Goal: Task Accomplishment & Management: Use online tool/utility

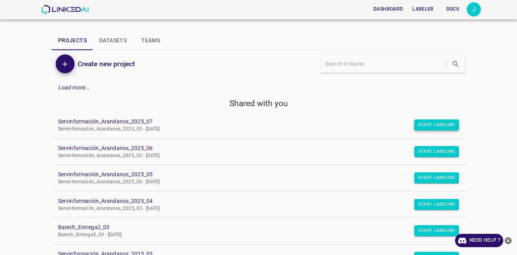
click at [414, 125] on button "Start Labeling" at bounding box center [436, 125] width 45 height 11
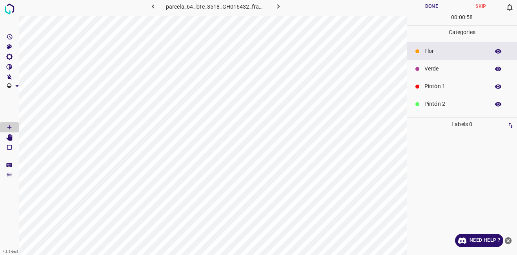
click at [441, 66] on p "Verde" at bounding box center [454, 69] width 61 height 8
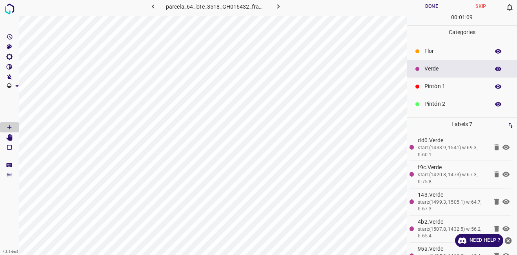
click at [259, 15] on div "parcela_64_lote_3518_GH016432_frame_00240_232198.jpg" at bounding box center [213, 8] width 388 height 16
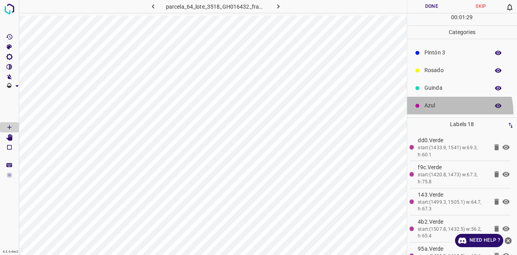
click at [442, 113] on div "Azul" at bounding box center [462, 106] width 110 height 18
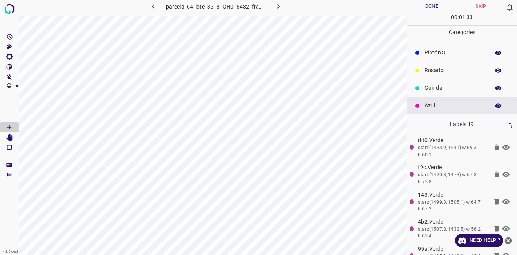
scroll to position [0, 0]
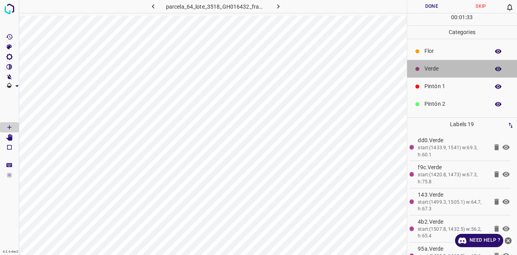
click at [472, 69] on p "Verde" at bounding box center [454, 69] width 61 height 8
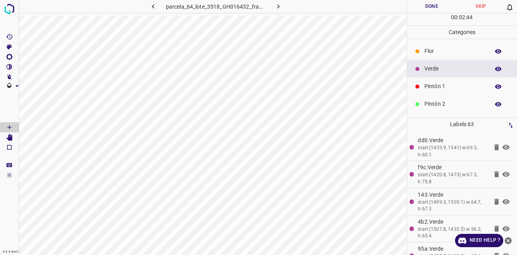
scroll to position [69, 0]
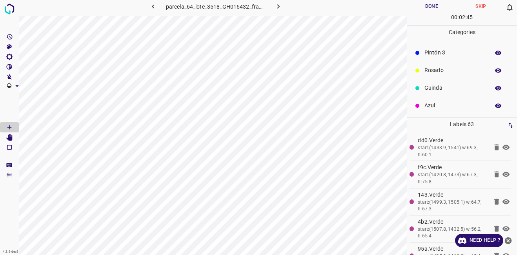
click at [453, 96] on div "Guinda" at bounding box center [462, 88] width 110 height 18
click at [440, 116] on ul "[PERSON_NAME] Verde Pintón 1 Pintón 2 Pintón 3 [PERSON_NAME] Azul" at bounding box center [462, 43] width 110 height 147
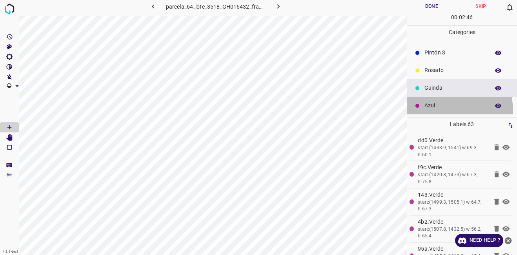
click at [440, 111] on div "Azul" at bounding box center [462, 106] width 110 height 18
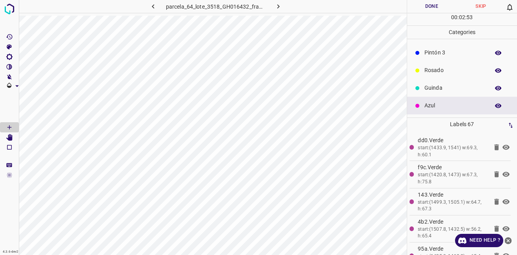
scroll to position [0, 0]
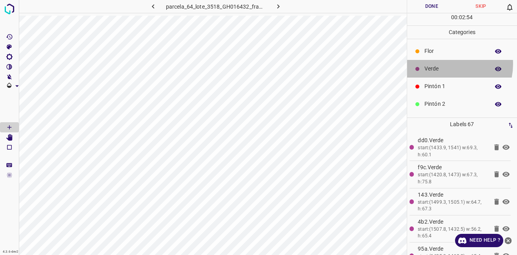
click at [443, 64] on div "Verde" at bounding box center [462, 69] width 110 height 18
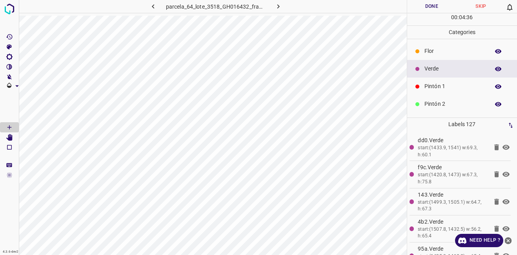
scroll to position [69, 0]
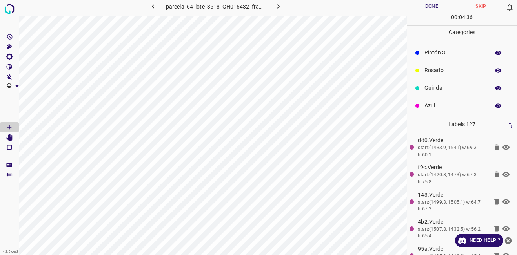
click at [460, 109] on p "Azul" at bounding box center [454, 106] width 61 height 8
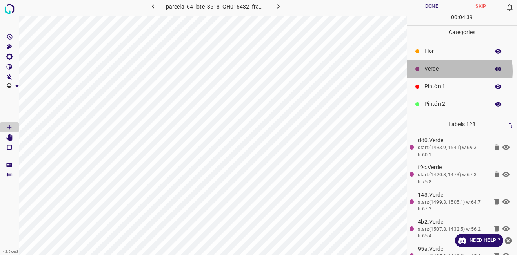
click at [437, 71] on p "Verde" at bounding box center [454, 69] width 61 height 8
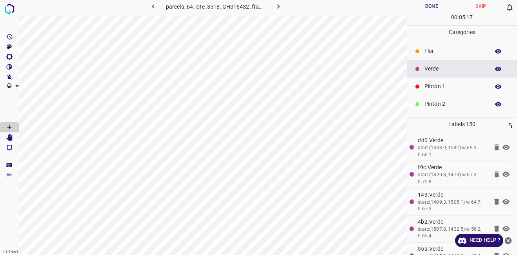
scroll to position [69, 0]
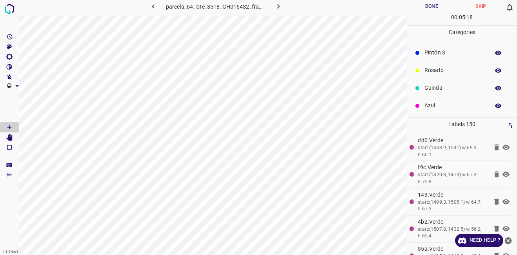
click at [437, 72] on p "Rosado" at bounding box center [454, 70] width 61 height 8
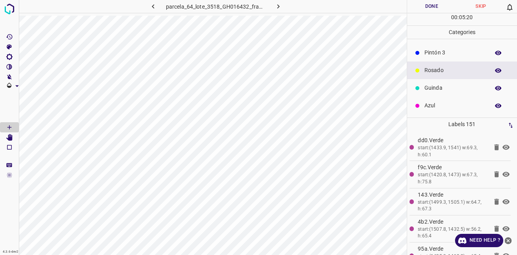
scroll to position [0, 0]
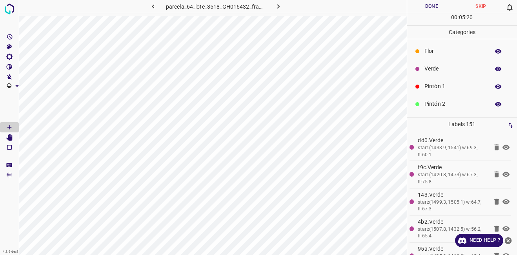
click at [434, 64] on div "Verde" at bounding box center [462, 69] width 110 height 18
click at [437, 74] on p "Rosado" at bounding box center [454, 70] width 61 height 8
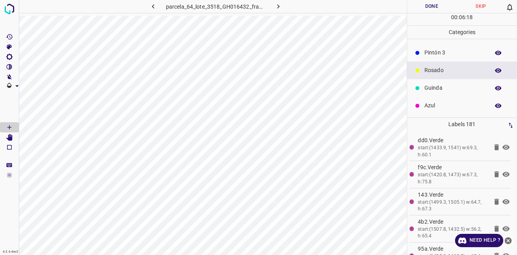
scroll to position [0, 0]
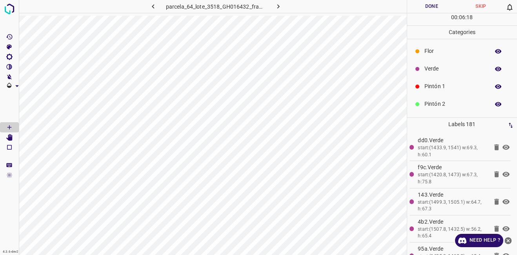
click at [455, 66] on p "Verde" at bounding box center [454, 69] width 61 height 8
click at [457, 110] on div "Azul" at bounding box center [462, 106] width 110 height 18
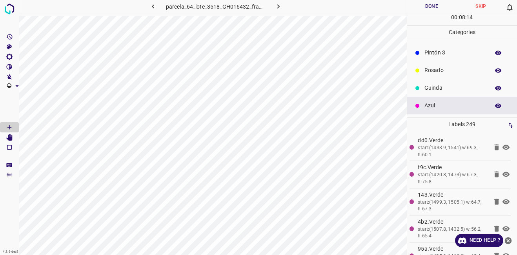
scroll to position [0, 0]
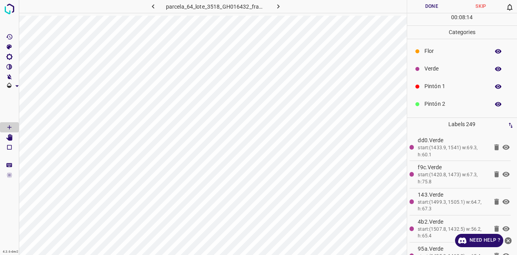
click at [443, 69] on p "Verde" at bounding box center [454, 69] width 61 height 8
click at [441, 76] on div "Rosado" at bounding box center [462, 71] width 110 height 18
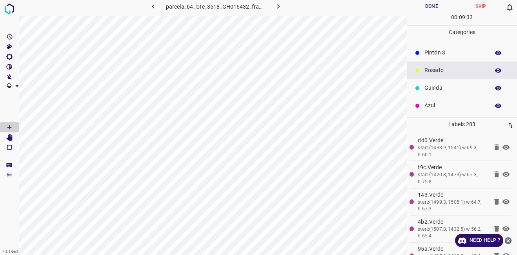
scroll to position [0, 0]
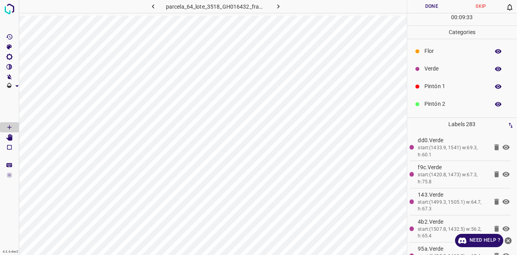
click at [454, 69] on p "Verde" at bounding box center [454, 69] width 61 height 8
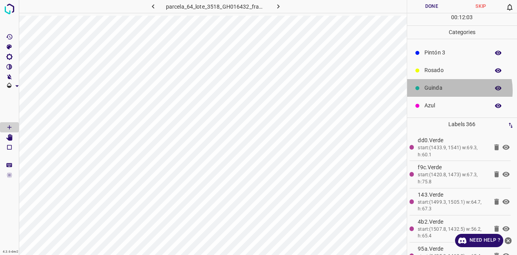
click at [453, 91] on p "Guinda" at bounding box center [454, 88] width 61 height 8
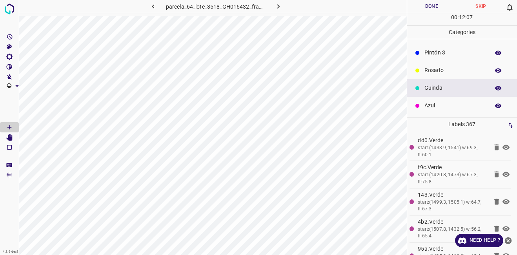
scroll to position [0, 0]
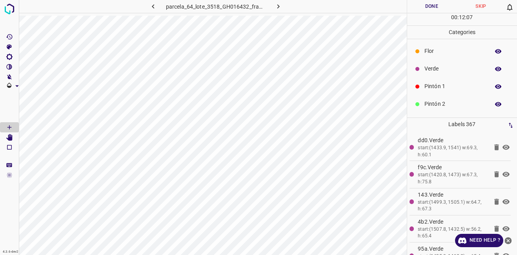
click at [459, 64] on div "Verde" at bounding box center [462, 69] width 110 height 18
click at [443, 54] on p "Flor" at bounding box center [454, 51] width 61 height 8
click at [442, 68] on p "Verde" at bounding box center [454, 69] width 61 height 8
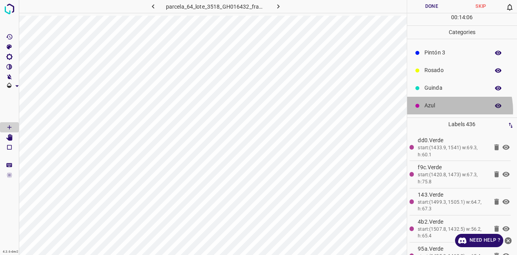
click at [444, 110] on div "Azul" at bounding box center [462, 106] width 110 height 18
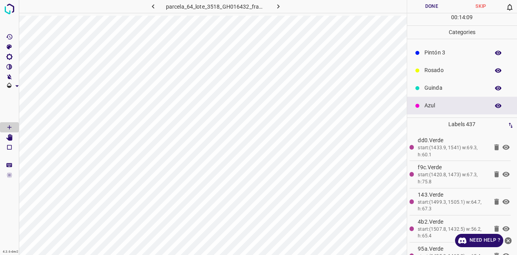
scroll to position [0, 0]
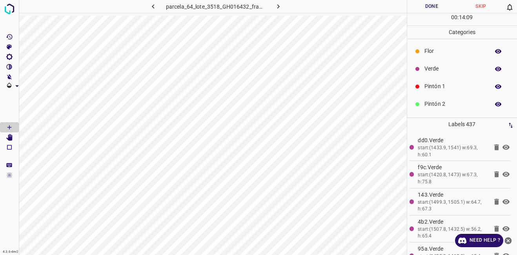
click at [451, 73] on p "Verde" at bounding box center [454, 69] width 61 height 8
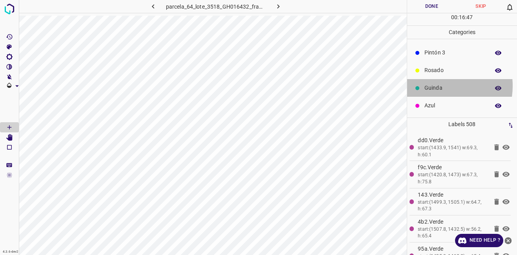
click at [437, 86] on p "Guinda" at bounding box center [454, 88] width 61 height 8
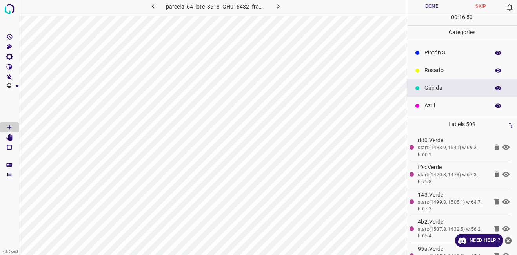
scroll to position [0, 0]
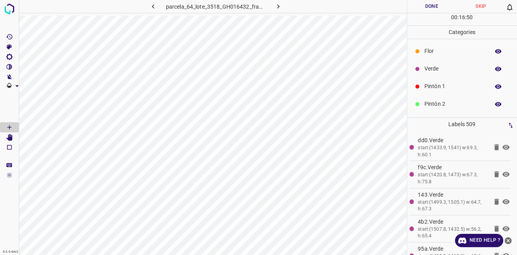
click at [443, 65] on p "Verde" at bounding box center [454, 69] width 61 height 8
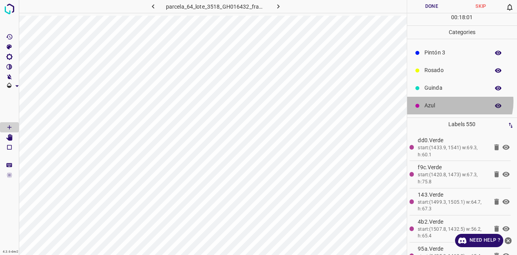
click at [456, 102] on p "Azul" at bounding box center [454, 106] width 61 height 8
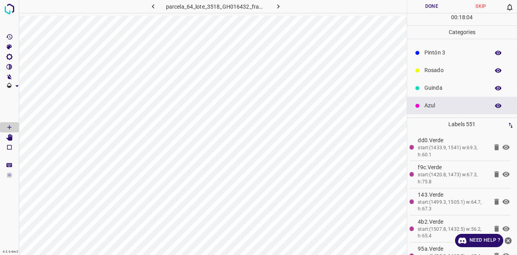
scroll to position [0, 0]
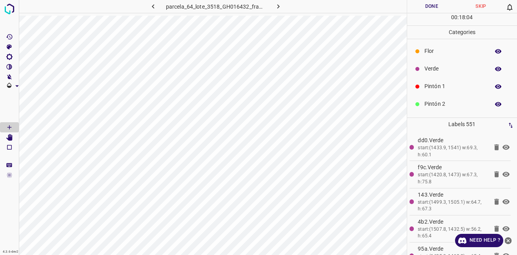
click at [432, 61] on div "Verde" at bounding box center [462, 69] width 110 height 18
click at [439, 104] on p "Azul" at bounding box center [454, 106] width 61 height 8
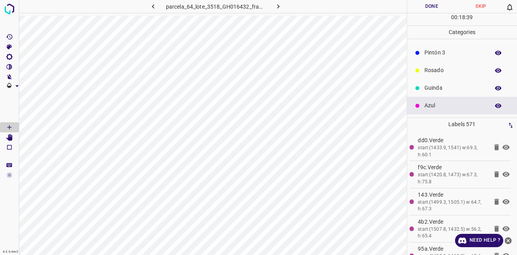
scroll to position [0, 0]
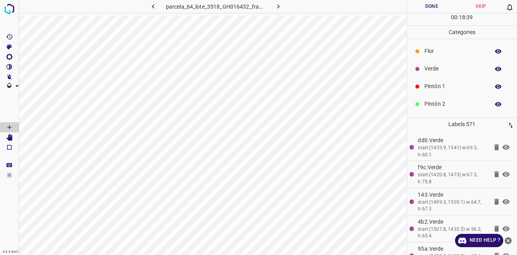
click at [440, 63] on div "Verde" at bounding box center [462, 69] width 110 height 18
click at [444, 107] on p "Azul" at bounding box center [454, 106] width 61 height 8
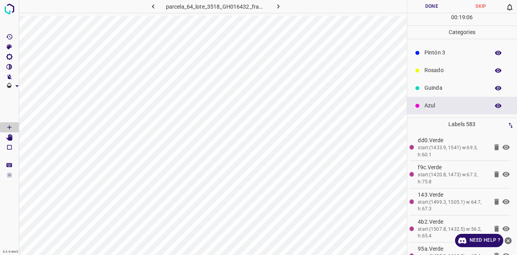
scroll to position [0, 0]
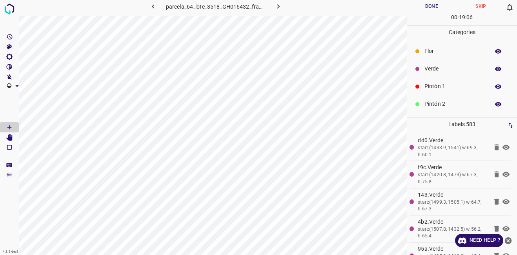
click at [444, 64] on div "Verde" at bounding box center [462, 69] width 110 height 18
click at [446, 103] on p "Azul" at bounding box center [454, 106] width 61 height 8
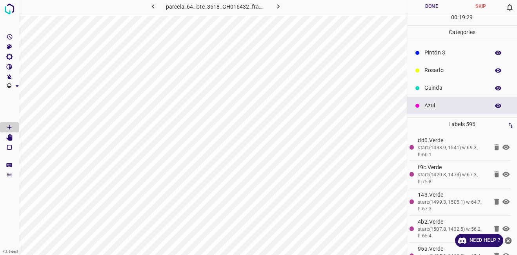
scroll to position [0, 0]
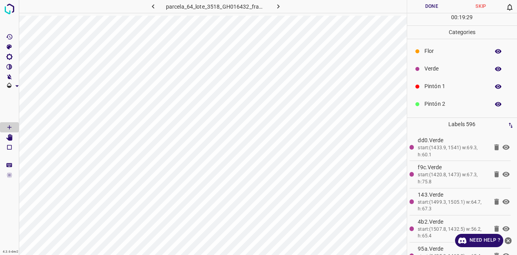
click at [443, 65] on p "Verde" at bounding box center [454, 69] width 61 height 8
click at [440, 102] on p "Azul" at bounding box center [454, 106] width 61 height 8
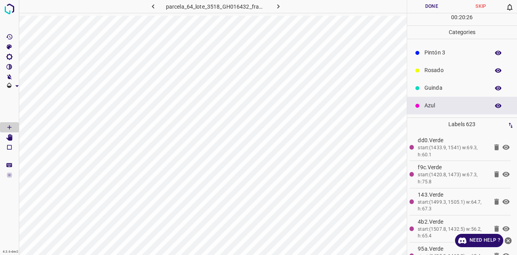
scroll to position [0, 0]
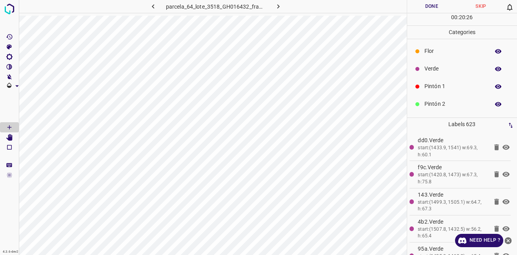
click at [432, 73] on div "Verde" at bounding box center [462, 69] width 110 height 18
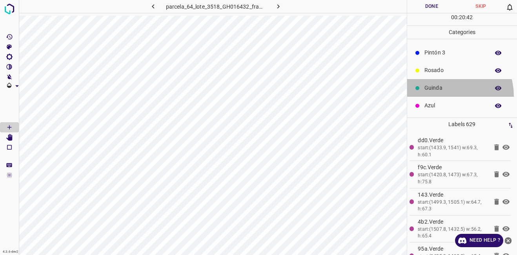
click at [443, 96] on div "Guinda" at bounding box center [462, 88] width 110 height 18
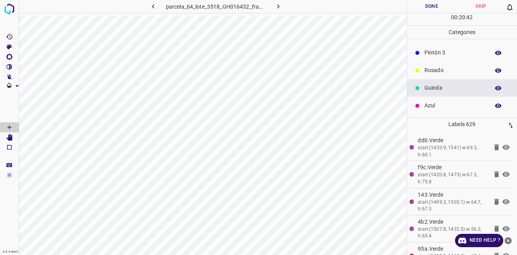
click at [443, 101] on div "Azul" at bounding box center [462, 106] width 110 height 18
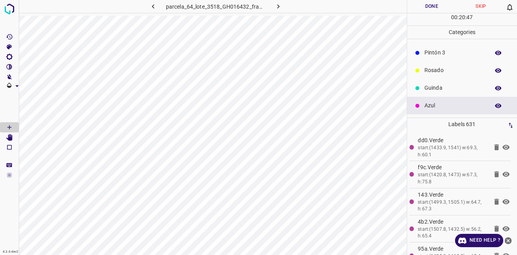
scroll to position [0, 0]
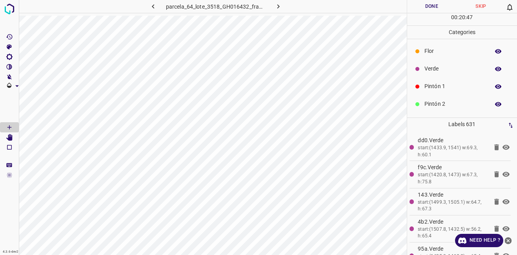
click at [437, 68] on p "Verde" at bounding box center [454, 69] width 61 height 8
click at [455, 106] on p "Azul" at bounding box center [454, 106] width 61 height 8
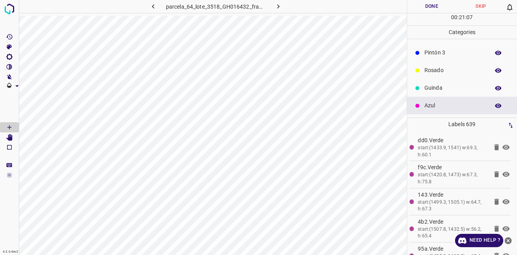
scroll to position [0, 0]
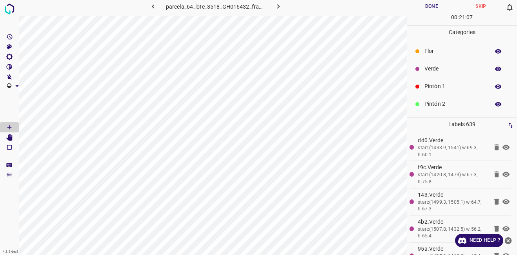
click at [443, 73] on div "Verde" at bounding box center [462, 69] width 110 height 18
click at [443, 103] on p "Azul" at bounding box center [454, 106] width 61 height 8
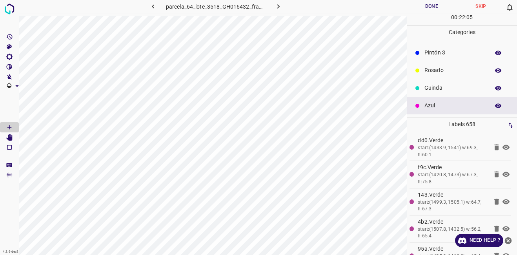
scroll to position [0, 0]
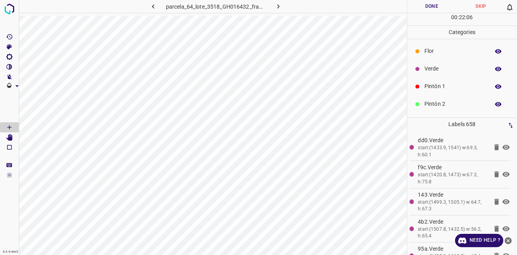
click at [452, 70] on p "Verde" at bounding box center [454, 69] width 61 height 8
click at [437, 100] on div "Azul" at bounding box center [462, 106] width 110 height 18
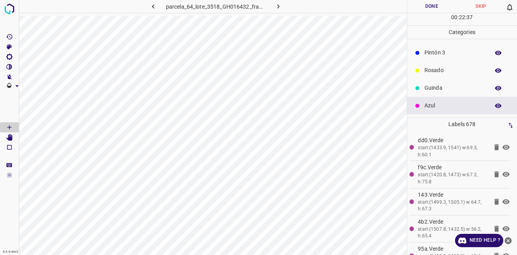
click at [456, 76] on div "Rosado" at bounding box center [462, 71] width 110 height 18
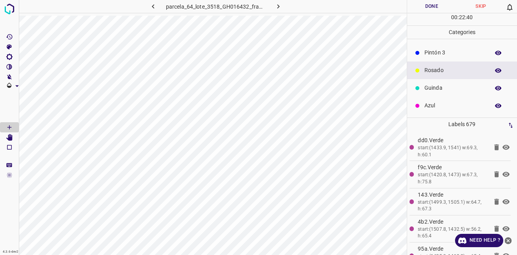
scroll to position [0, 0]
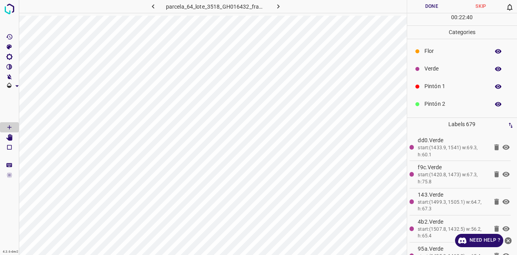
click at [445, 63] on div "Verde" at bounding box center [462, 69] width 110 height 18
click at [440, 103] on p "Azul" at bounding box center [454, 106] width 61 height 8
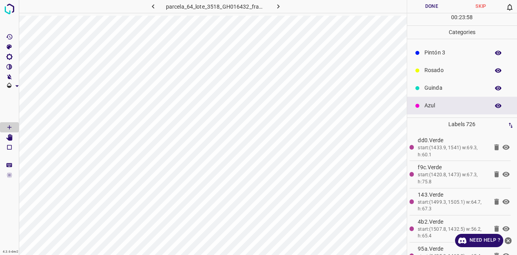
scroll to position [0, 0]
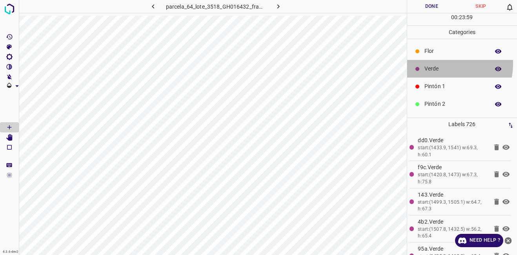
click at [441, 64] on div "Verde" at bounding box center [462, 69] width 110 height 18
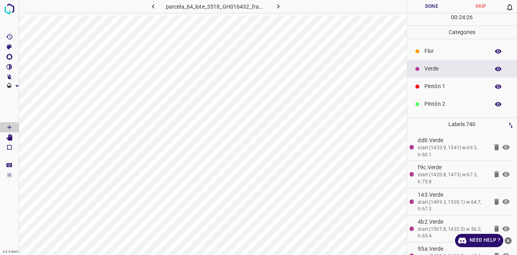
scroll to position [69, 0]
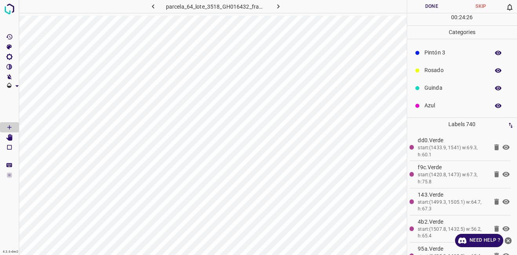
click at [445, 99] on div "Azul" at bounding box center [462, 106] width 110 height 18
click at [445, 67] on p "Verde" at bounding box center [454, 69] width 61 height 8
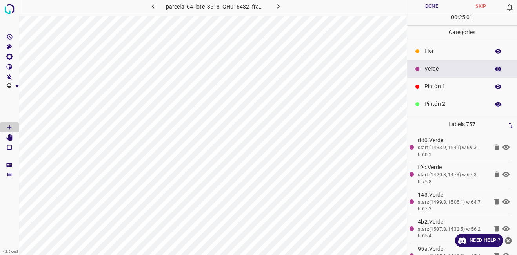
click at [441, 52] on p "Flor" at bounding box center [454, 51] width 61 height 8
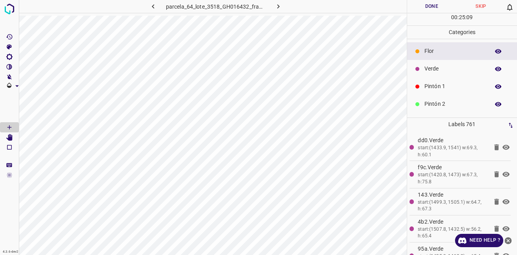
click at [441, 71] on p "Verde" at bounding box center [454, 69] width 61 height 8
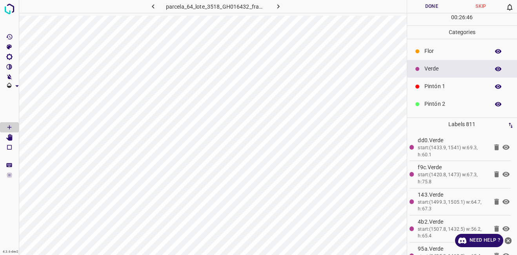
scroll to position [69, 0]
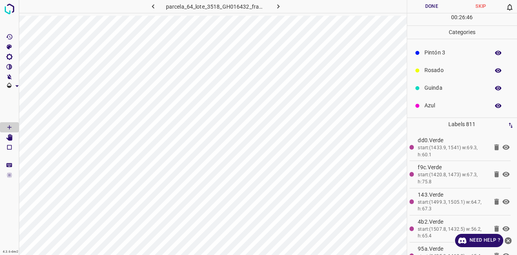
click at [438, 98] on div "Azul" at bounding box center [462, 106] width 110 height 18
click at [449, 73] on p "Verde" at bounding box center [454, 69] width 61 height 8
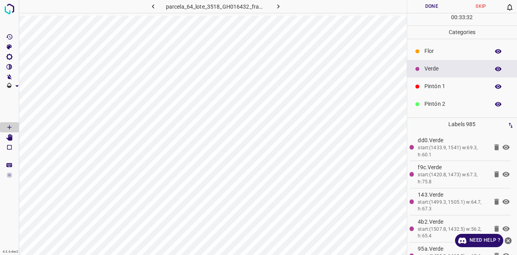
scroll to position [69, 0]
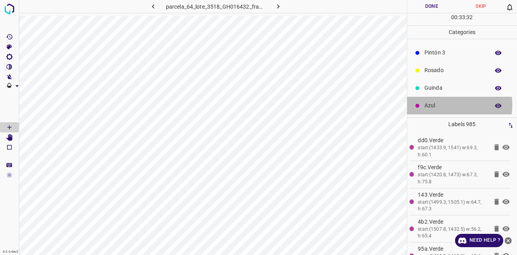
click at [434, 105] on p "Azul" at bounding box center [454, 106] width 61 height 8
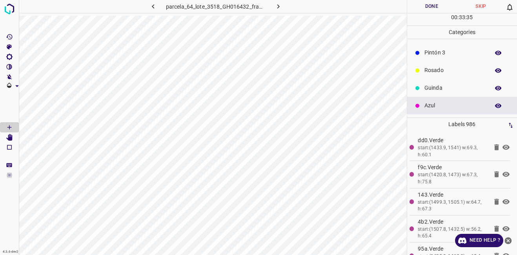
scroll to position [0, 0]
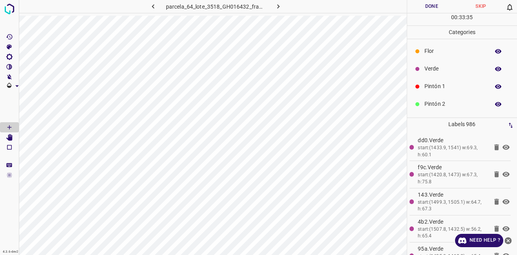
click at [440, 63] on div "Verde" at bounding box center [462, 69] width 110 height 18
click at [454, 109] on p "Azul" at bounding box center [454, 106] width 61 height 8
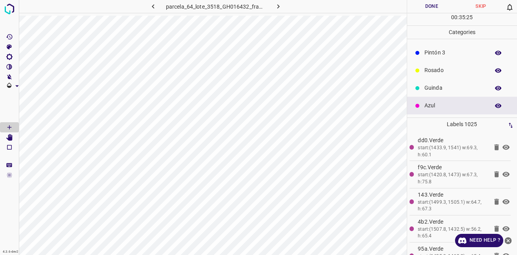
scroll to position [0, 0]
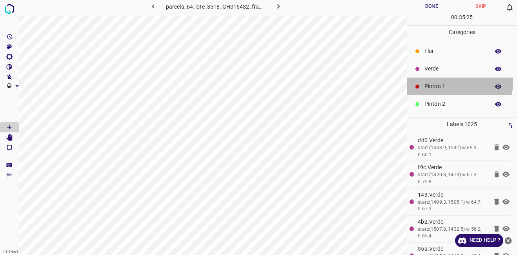
click at [439, 82] on div "Pintón 1" at bounding box center [462, 87] width 110 height 18
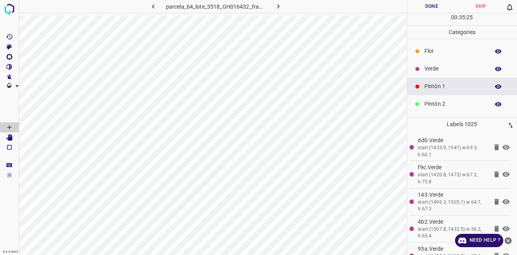
click at [437, 73] on p "Verde" at bounding box center [454, 69] width 61 height 8
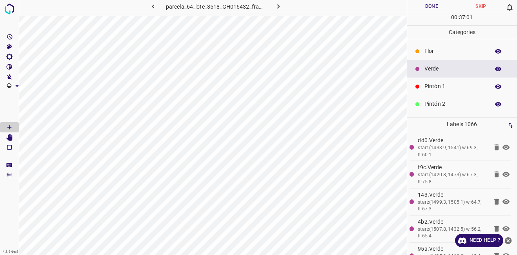
scroll to position [69, 0]
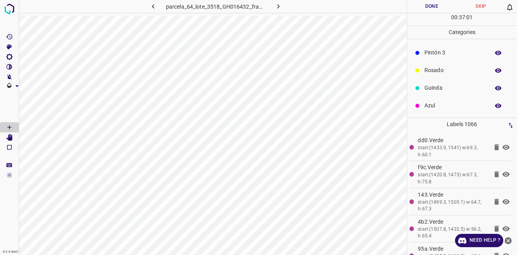
click at [438, 103] on p "Azul" at bounding box center [454, 106] width 61 height 8
click at [439, 69] on p "Verde" at bounding box center [454, 69] width 61 height 8
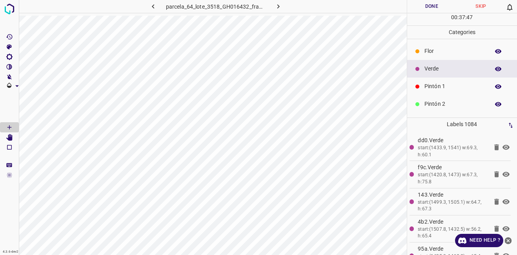
scroll to position [69, 0]
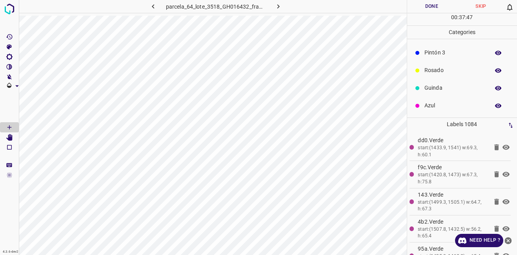
click at [453, 107] on p "Azul" at bounding box center [454, 106] width 61 height 8
click at [315, 15] on div "parcela_64_lote_3518_GH016432_frame_00240_232198.jpg" at bounding box center [213, 8] width 388 height 16
click at [314, 14] on div "parcela_64_lote_3518_GH016432_frame_00240_232198.jpg" at bounding box center [213, 8] width 388 height 16
click at [445, 89] on p "Guinda" at bounding box center [454, 88] width 61 height 8
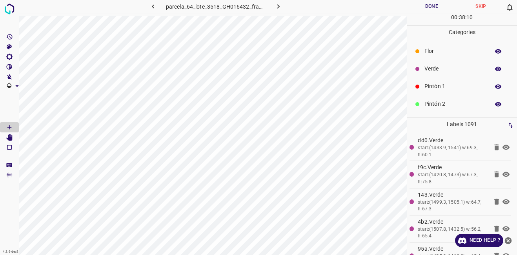
click at [441, 70] on p "Verde" at bounding box center [454, 69] width 61 height 8
click at [436, 106] on p "Azul" at bounding box center [454, 106] width 61 height 8
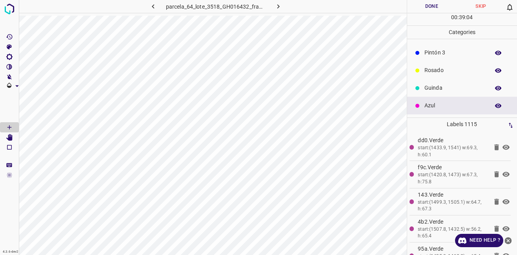
scroll to position [0, 0]
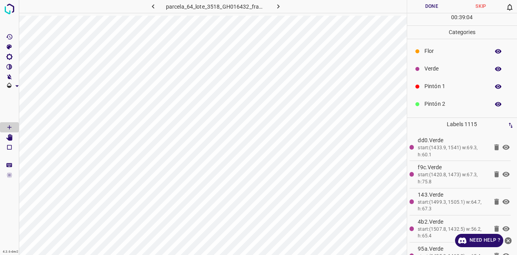
click at [447, 63] on div "Verde" at bounding box center [462, 69] width 110 height 18
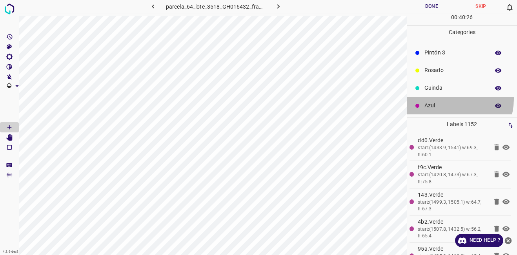
click at [446, 99] on div "Azul" at bounding box center [462, 106] width 110 height 18
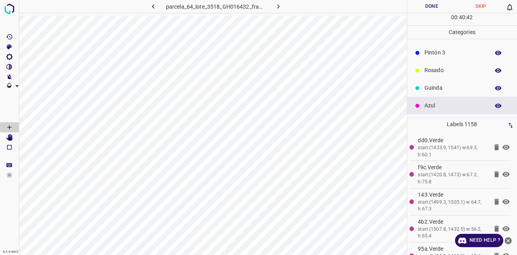
scroll to position [0, 0]
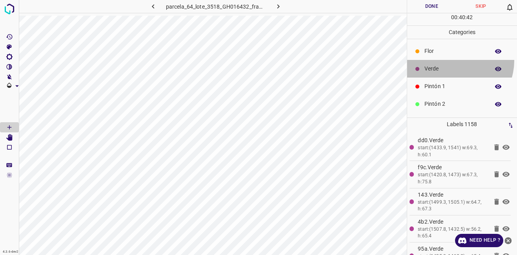
click at [455, 61] on div "Verde" at bounding box center [462, 69] width 110 height 18
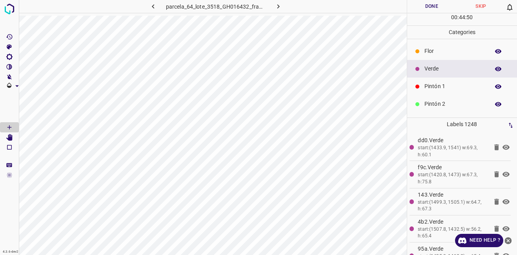
scroll to position [69, 0]
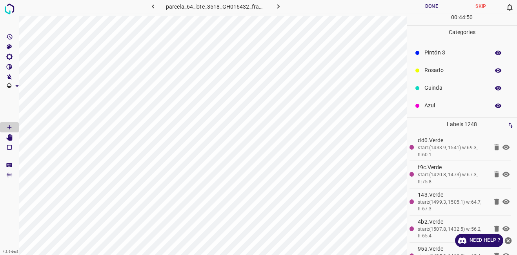
click at [433, 107] on p "Azul" at bounding box center [454, 106] width 61 height 8
click at [437, 71] on p "Verde" at bounding box center [454, 69] width 61 height 8
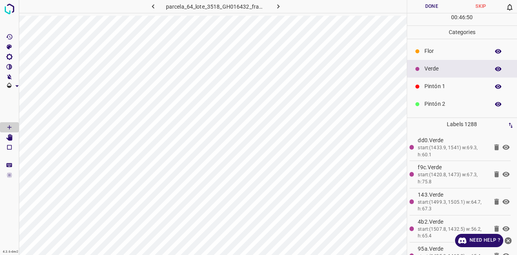
scroll to position [69, 0]
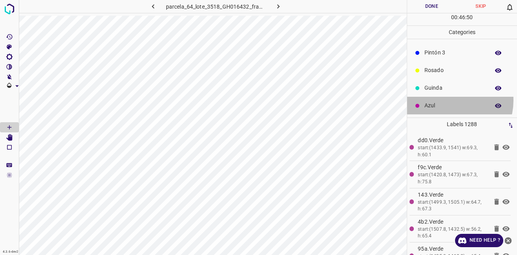
click at [449, 100] on div "Azul" at bounding box center [462, 106] width 110 height 18
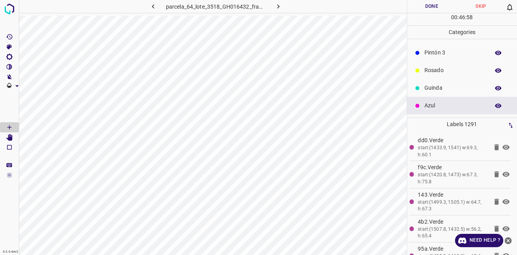
scroll to position [0, 0]
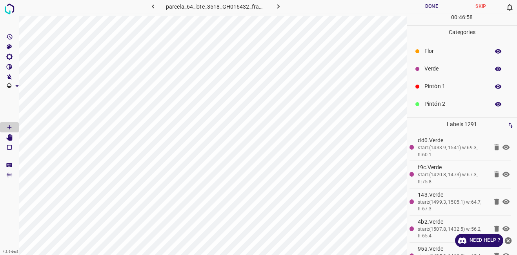
click at [441, 69] on p "Verde" at bounding box center [454, 69] width 61 height 8
click at [434, 9] on button "Done" at bounding box center [431, 6] width 49 height 13
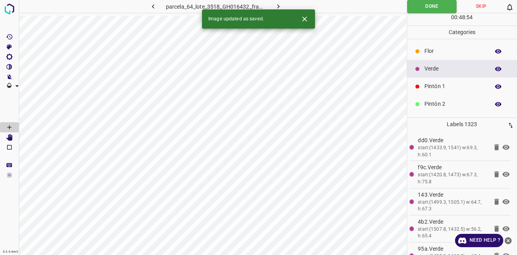
click at [306, 23] on icon "Close" at bounding box center [304, 19] width 8 height 8
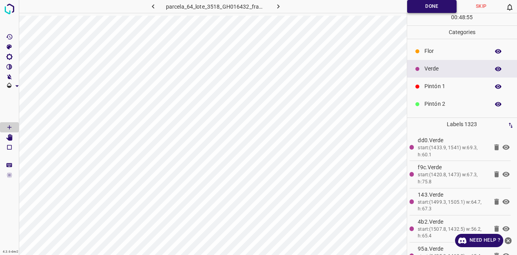
click at [412, 5] on button "Done" at bounding box center [432, 6] width 50 height 13
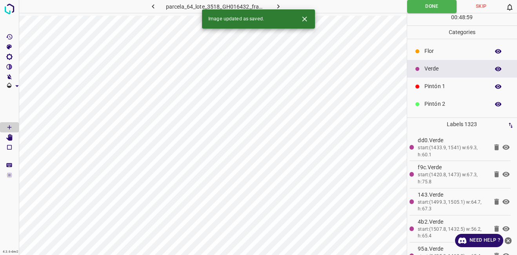
click at [285, 1] on button "button" at bounding box center [278, 6] width 25 height 13
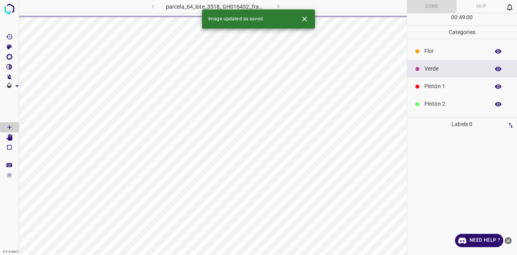
click at [307, 18] on icon "Close" at bounding box center [304, 19] width 8 height 8
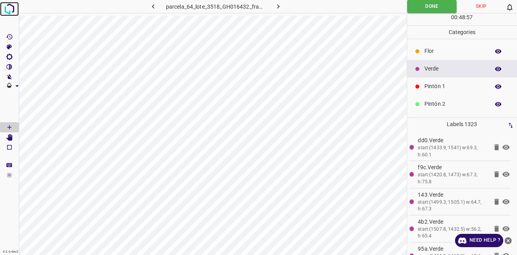
click at [11, 9] on img at bounding box center [9, 9] width 14 height 14
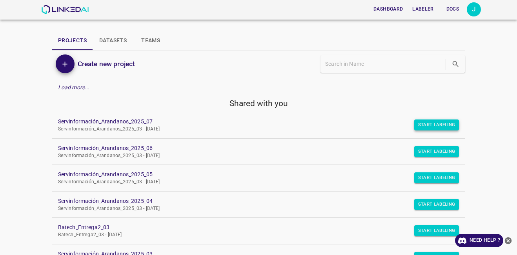
click at [417, 124] on button "Start Labeling" at bounding box center [436, 125] width 45 height 11
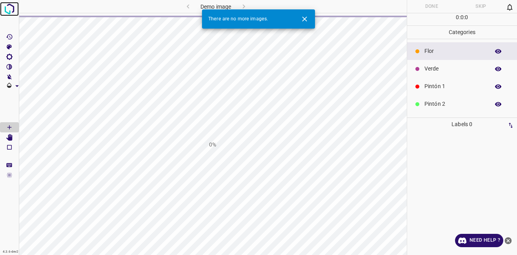
click at [15, 9] on img at bounding box center [9, 9] width 14 height 14
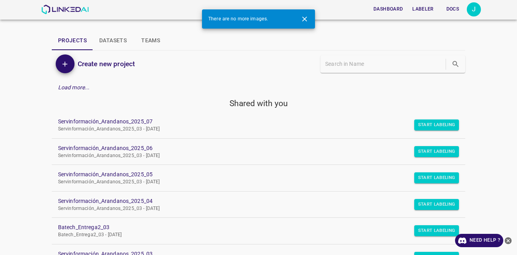
click at [301, 21] on icon "Close" at bounding box center [304, 19] width 8 height 8
